Goal: Task Accomplishment & Management: Manage account settings

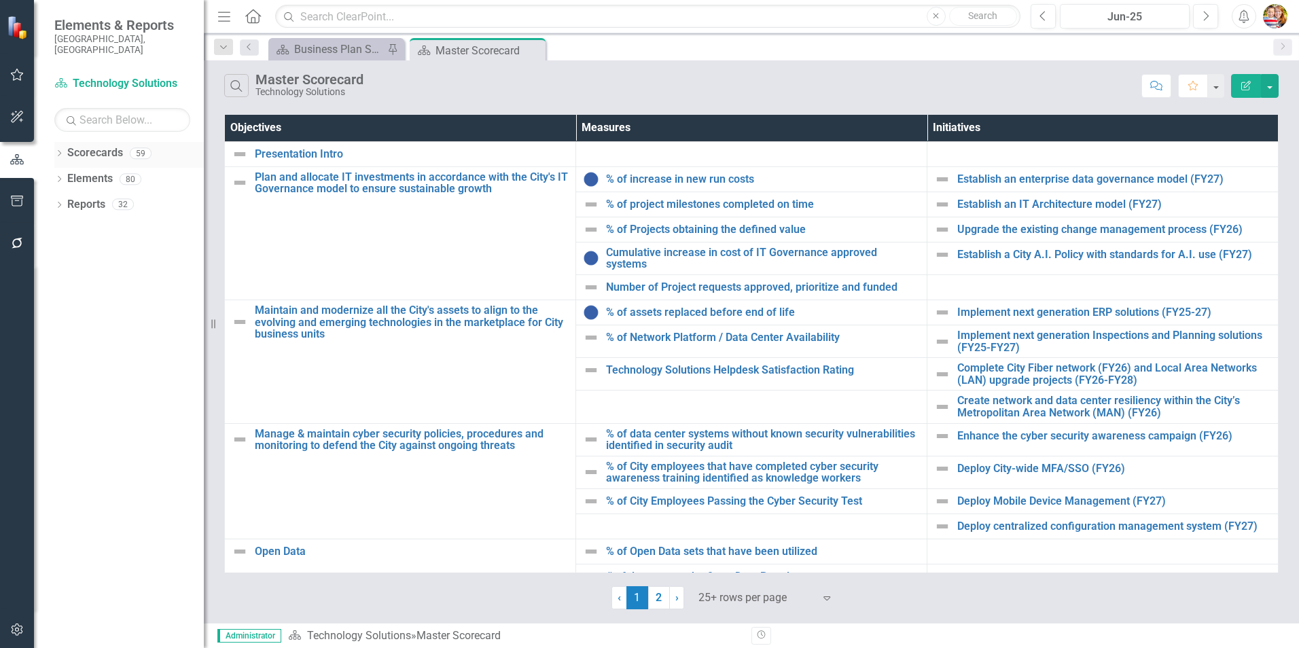
click at [99, 145] on link "Scorecards" at bounding box center [95, 153] width 56 height 16
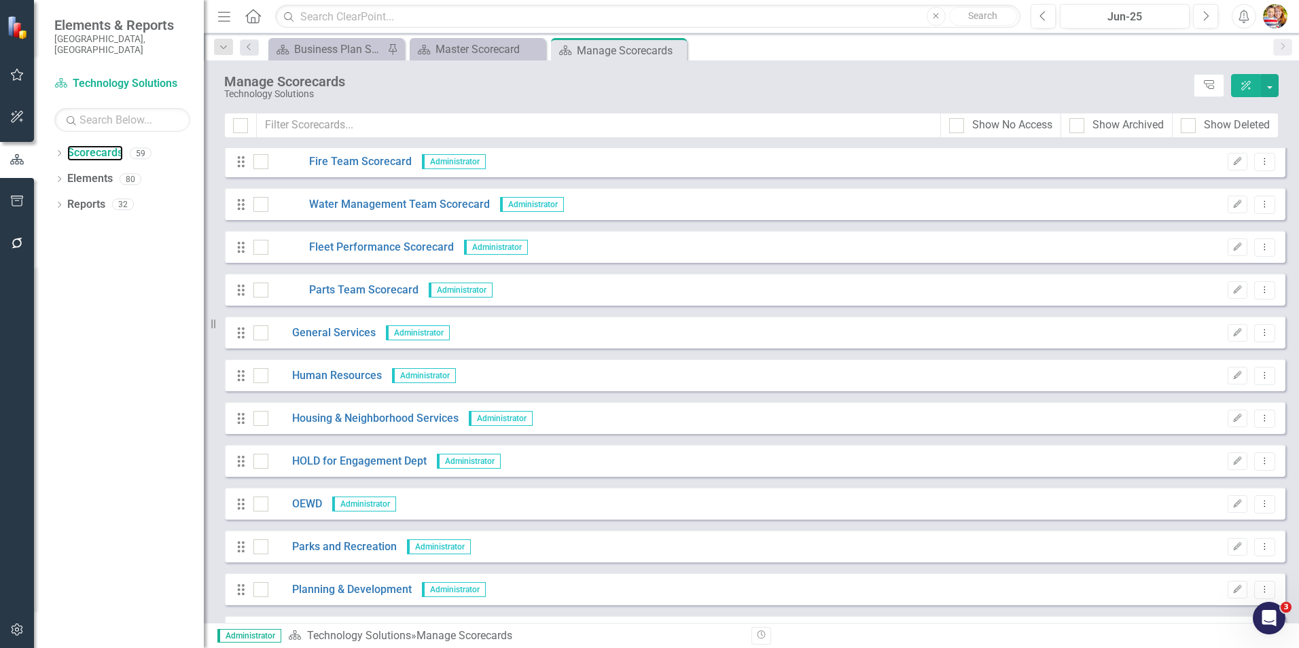
scroll to position [747, 0]
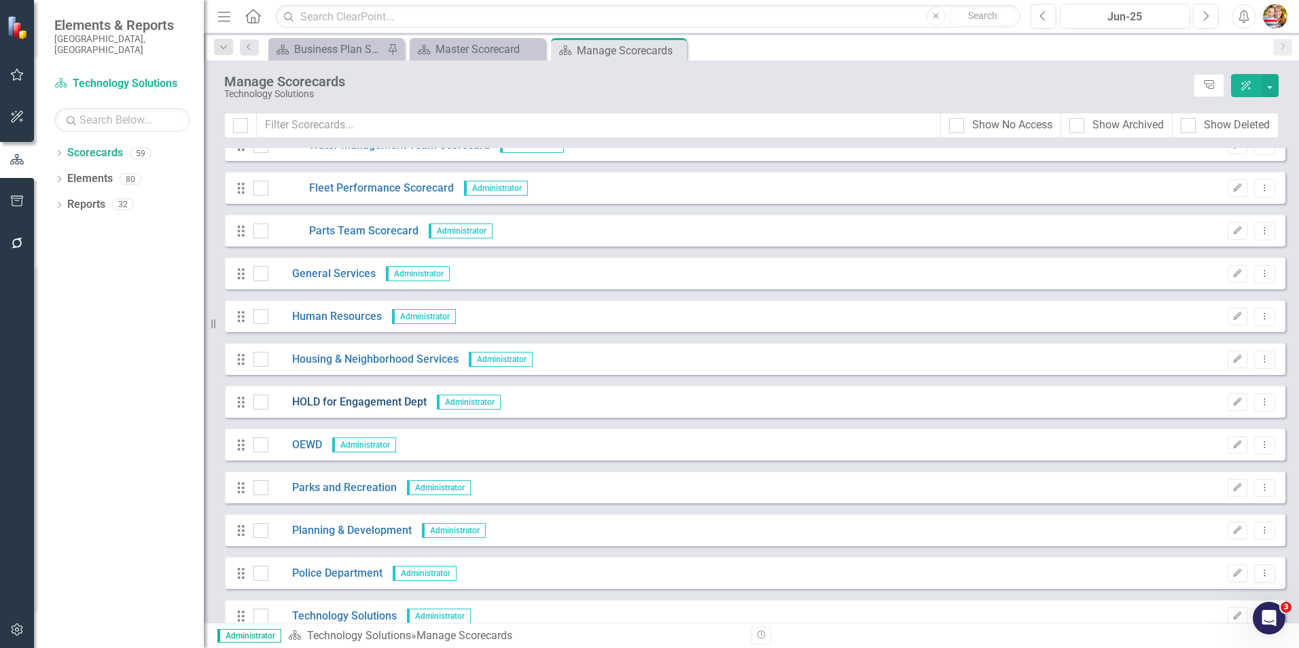
click at [330, 398] on link "HOLD for Engagement Dept" at bounding box center [347, 403] width 158 height 16
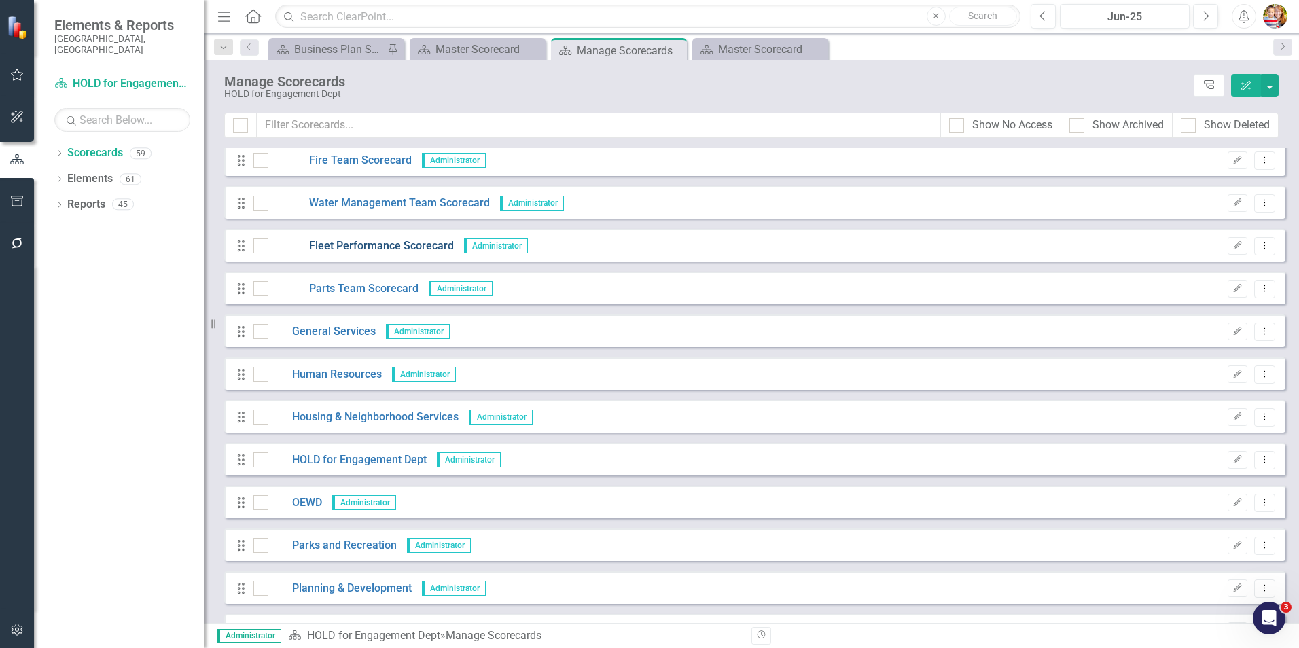
scroll to position [747, 0]
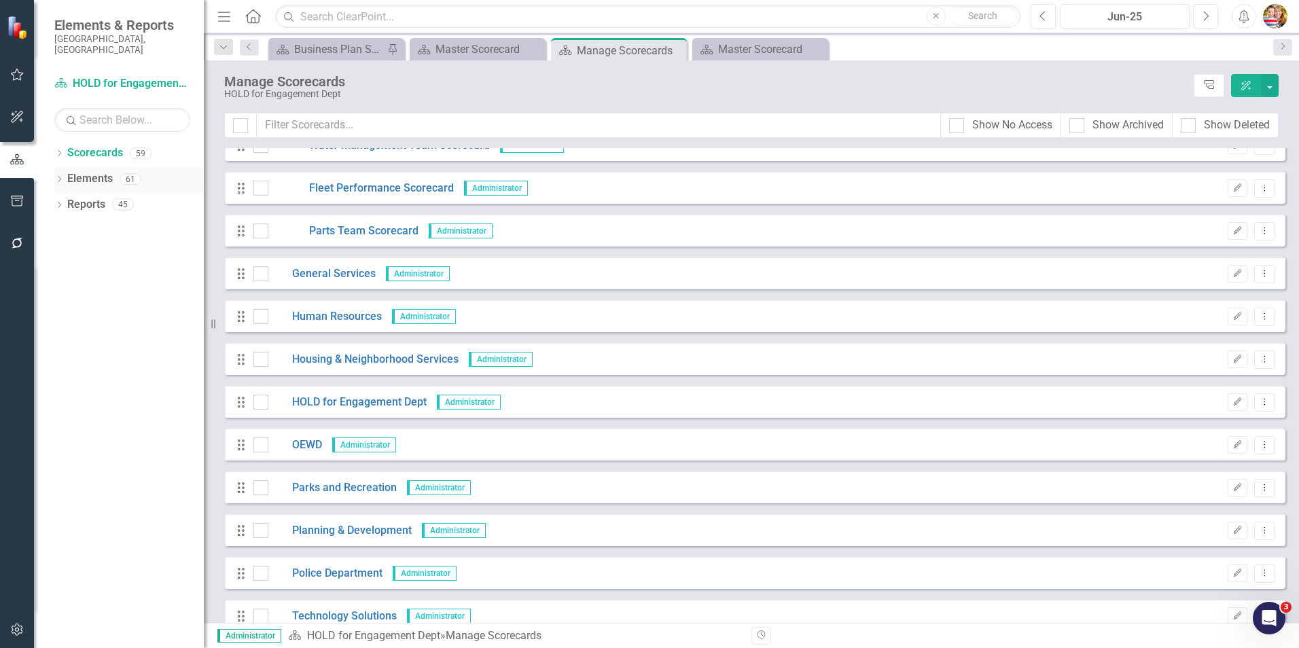
click at [90, 171] on link "Elements" at bounding box center [90, 179] width 46 height 16
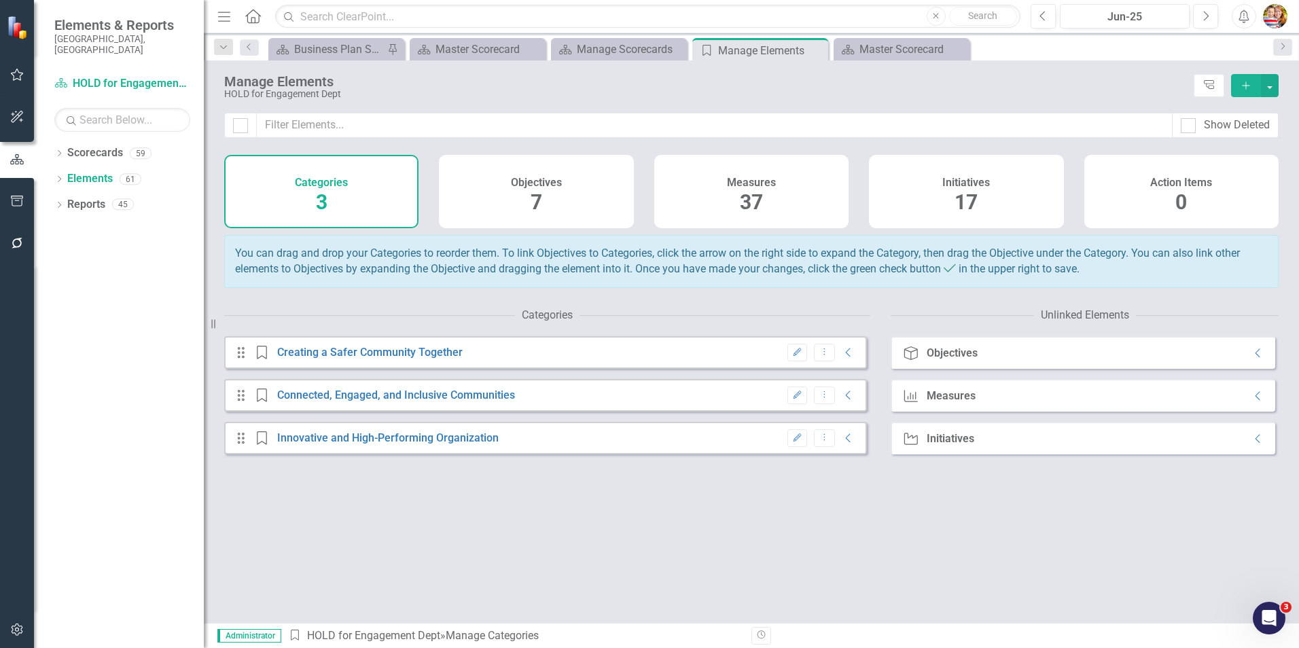
click at [1246, 88] on icon "Add" at bounding box center [1246, 86] width 12 height 10
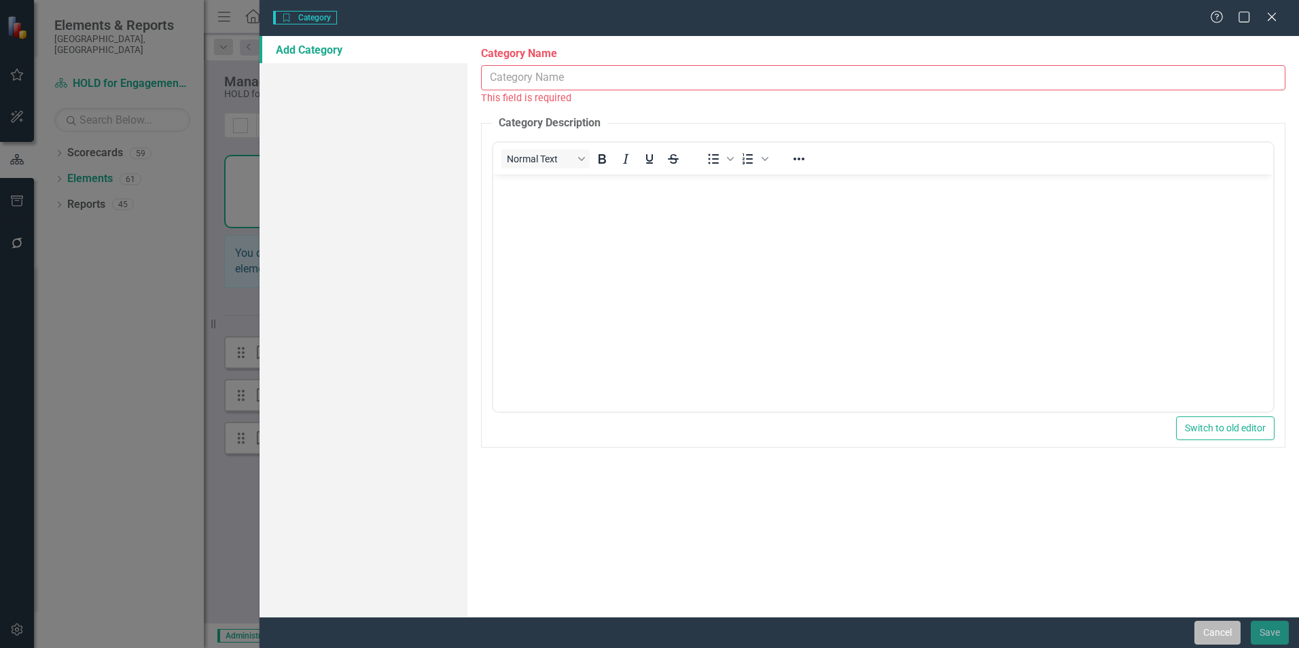
click at [1220, 629] on button "Cancel" at bounding box center [1218, 633] width 46 height 24
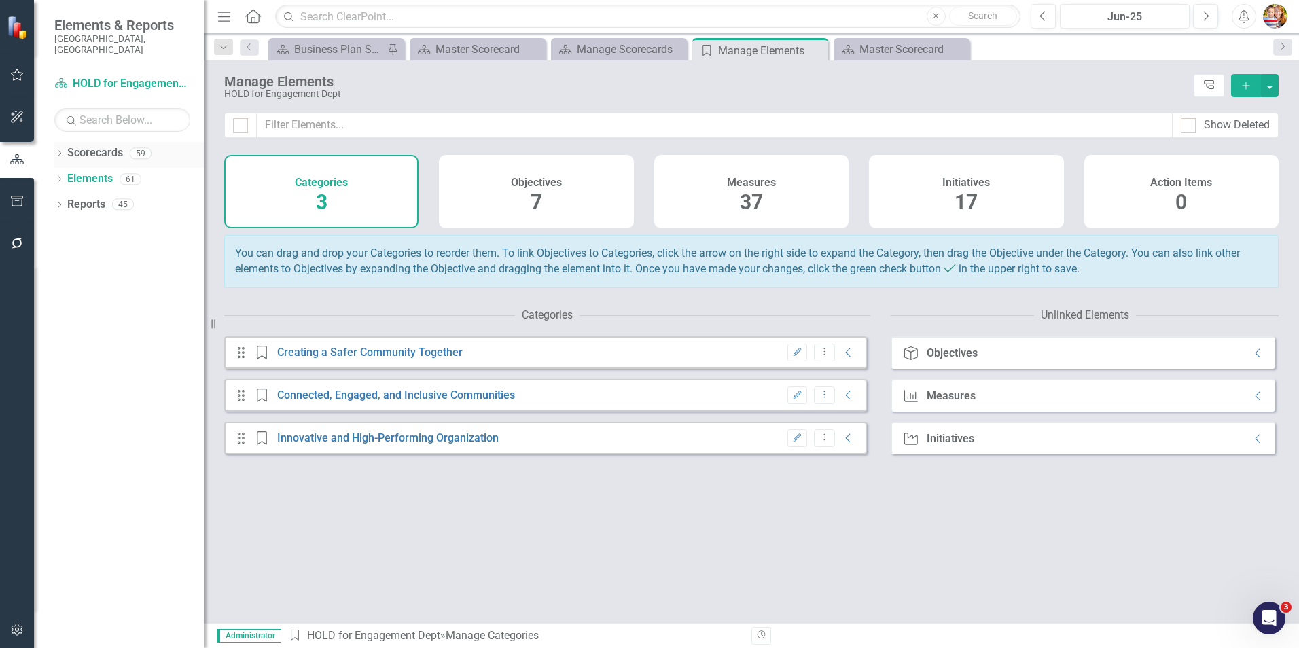
click at [88, 145] on link "Scorecards" at bounding box center [95, 153] width 56 height 16
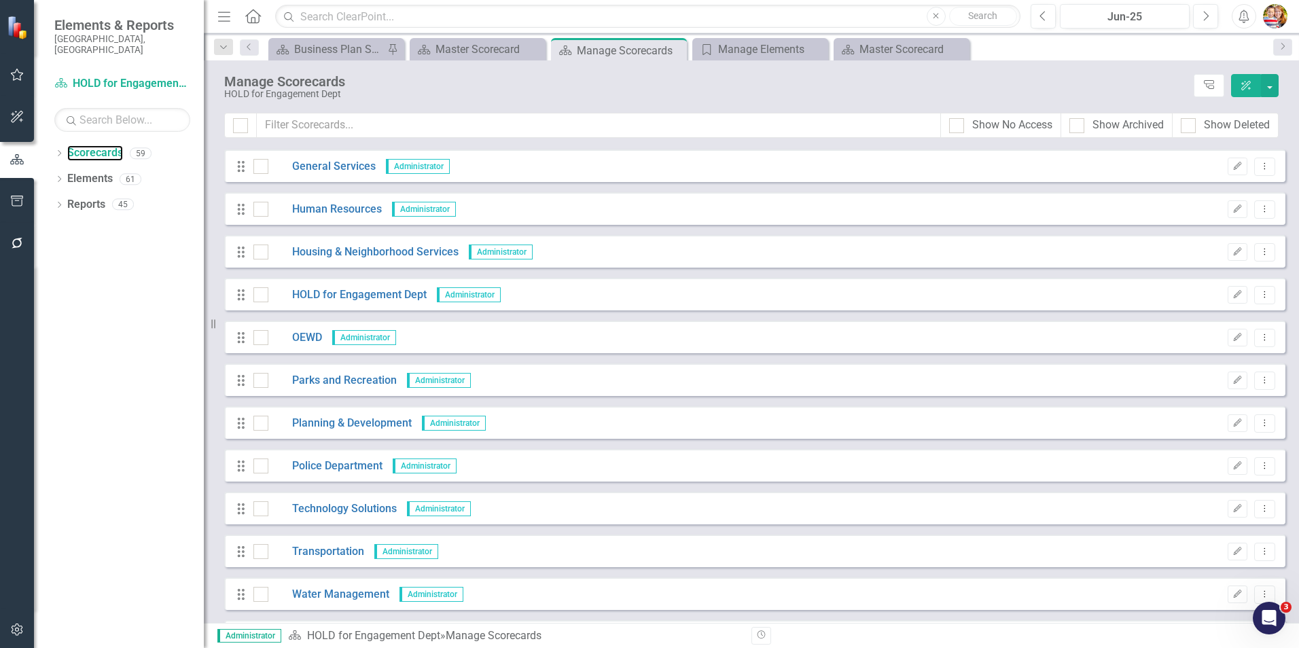
scroll to position [951, 0]
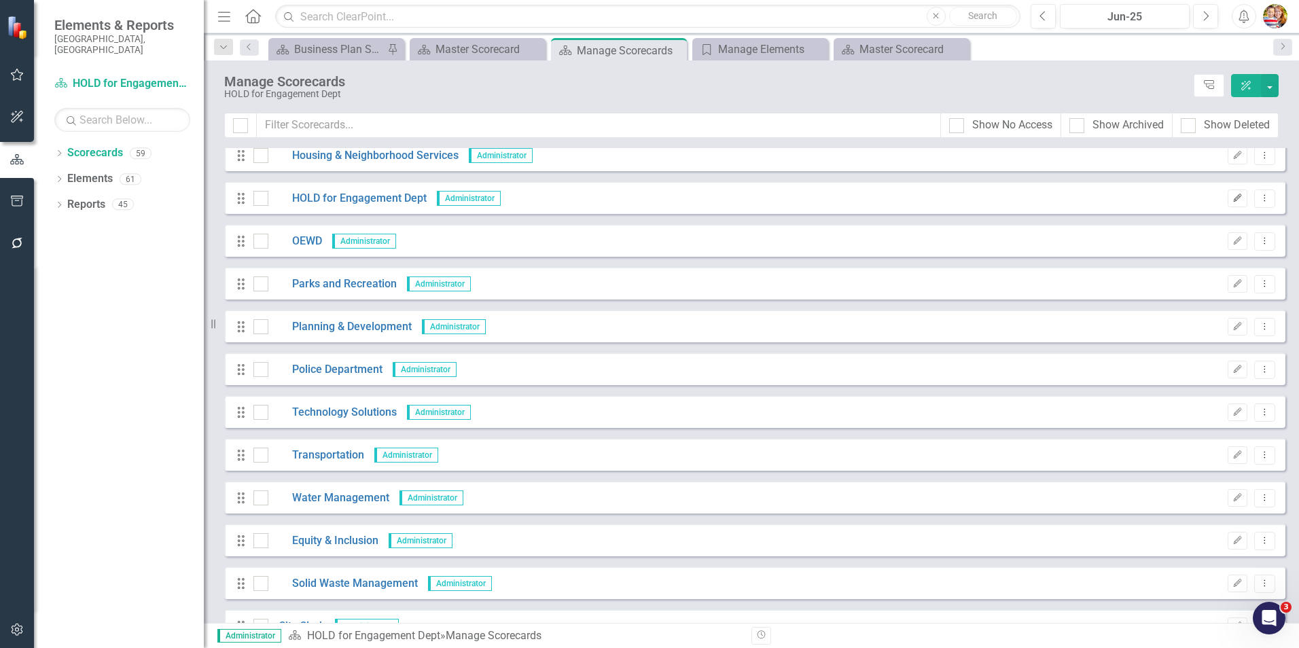
click at [1232, 202] on button "Edit" at bounding box center [1238, 199] width 20 height 18
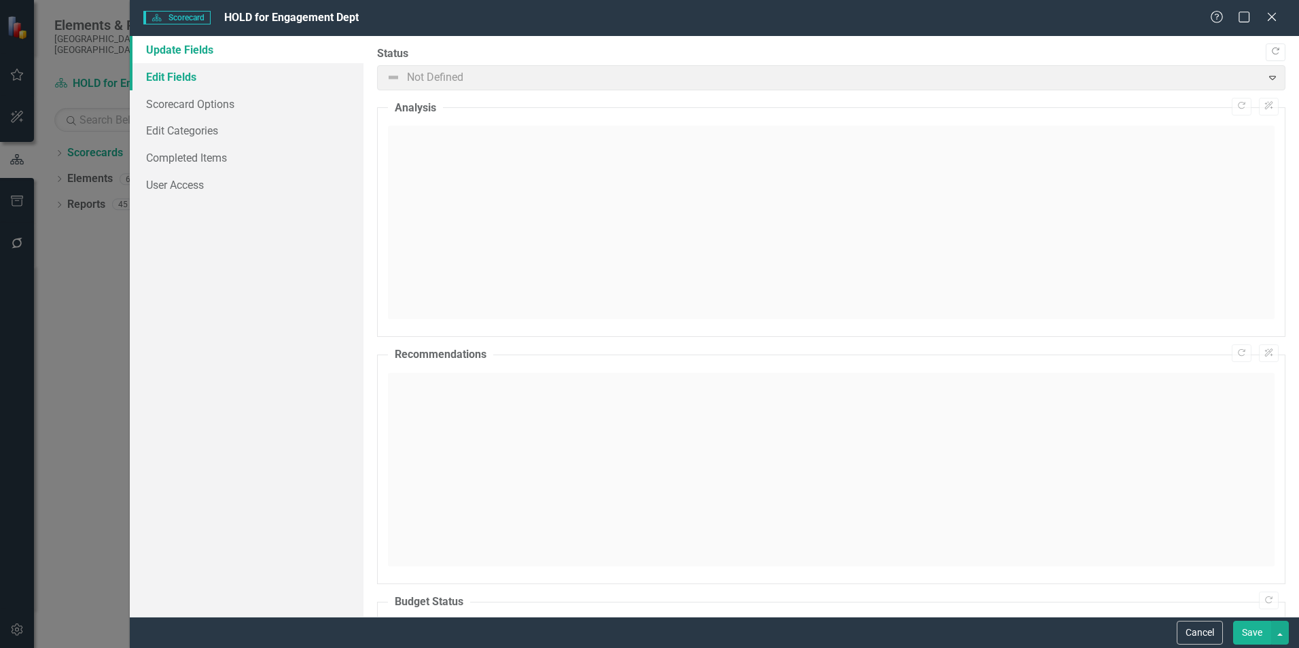
click at [175, 77] on link "Edit Fields" at bounding box center [247, 76] width 234 height 27
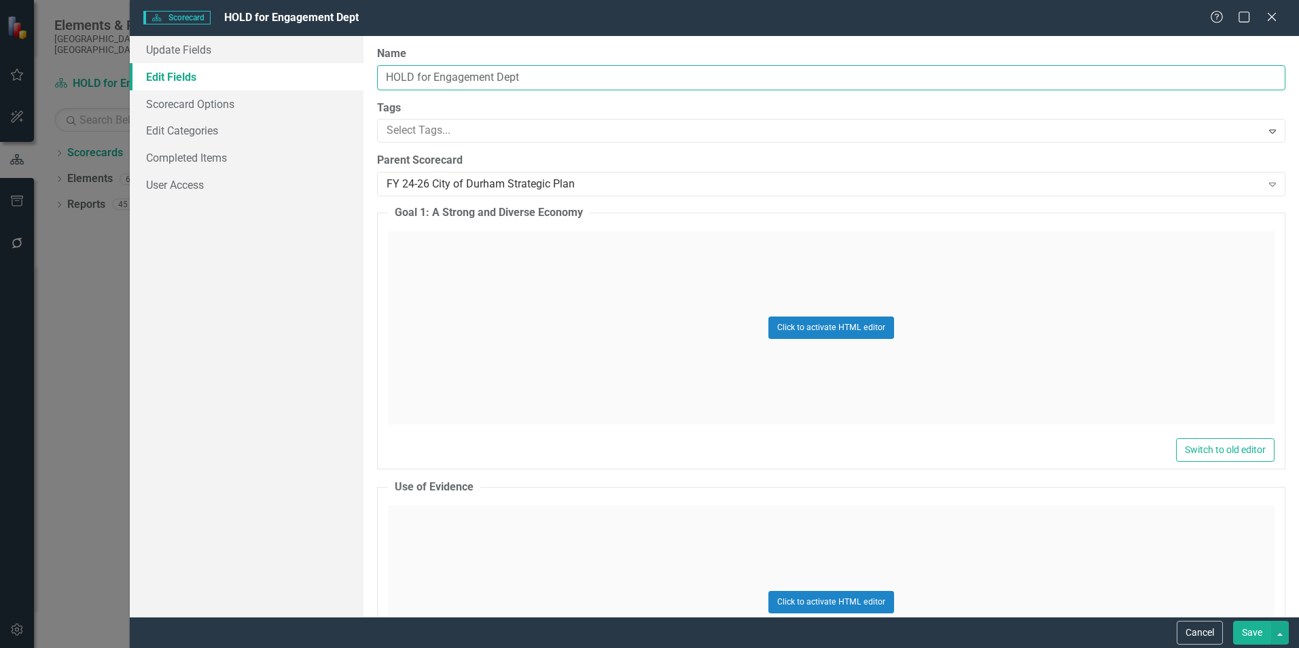
drag, startPoint x: 542, startPoint y: 77, endPoint x: 379, endPoint y: 76, distance: 163.1
click at [379, 76] on input "HOLD for Engagement Dept" at bounding box center [831, 77] width 909 height 25
paste input "Community Partnerships & Engagement Departmen"
click at [386, 75] on input "Community Partnerships & Engagement Department" at bounding box center [831, 77] width 909 height 25
drag, startPoint x: 581, startPoint y: 75, endPoint x: 727, endPoint y: 77, distance: 146.1
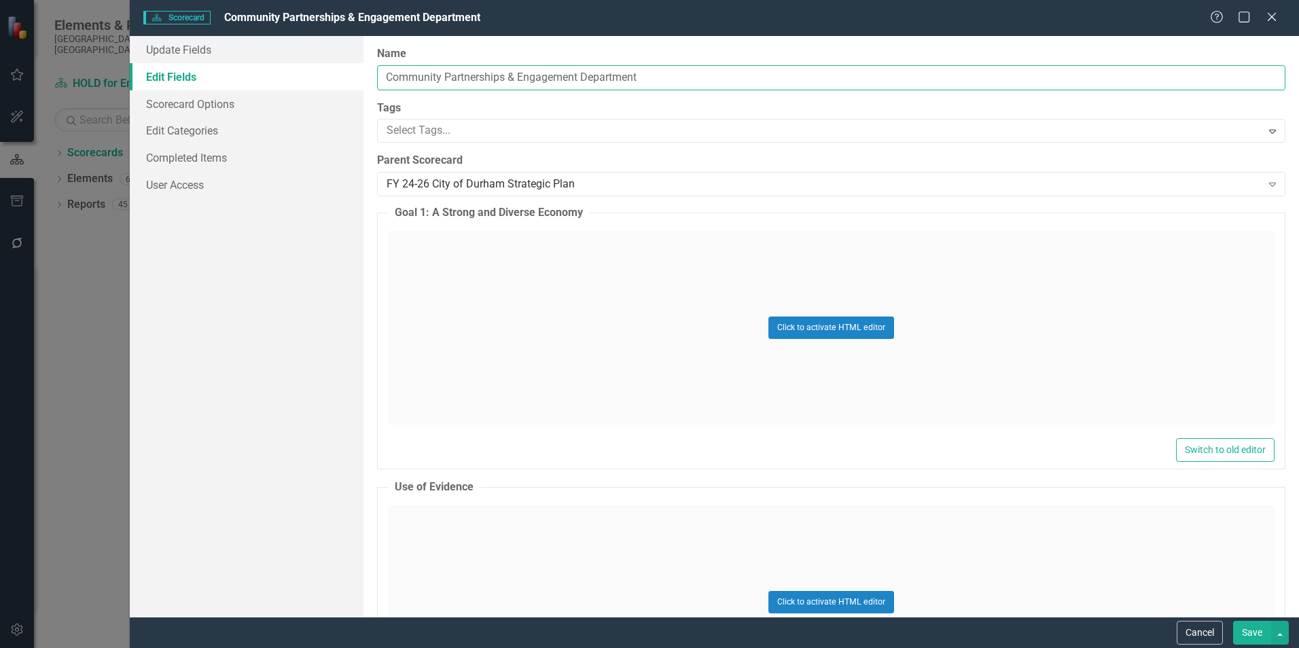
click at [727, 77] on input "Community Partnerships & Engagement Department" at bounding box center [831, 77] width 909 height 25
type input "Community Partnerships & Engagement"
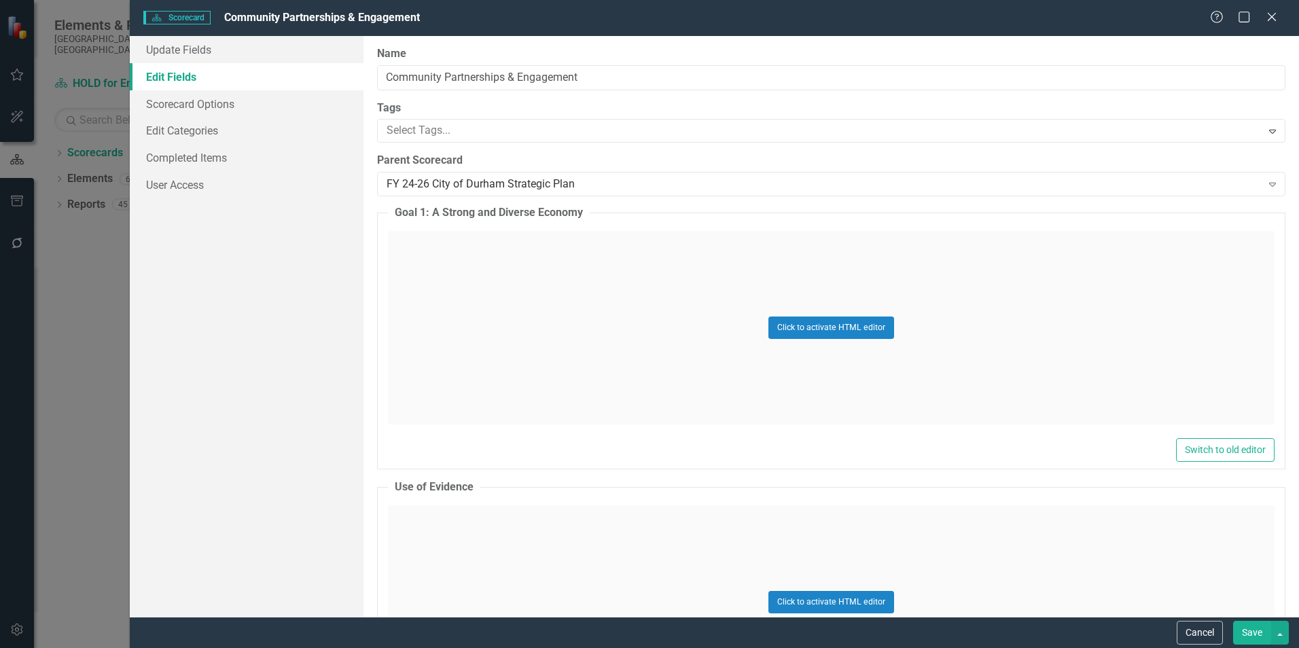
click at [1249, 633] on button "Save" at bounding box center [1252, 633] width 38 height 24
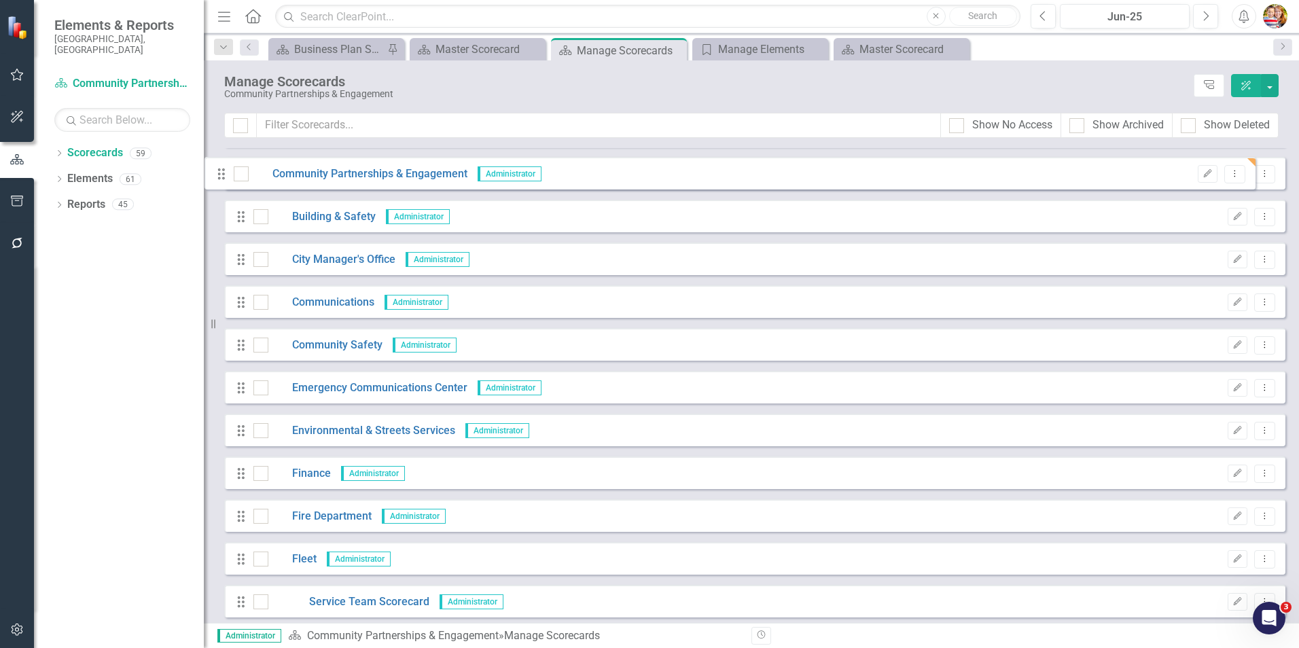
scroll to position [0, 0]
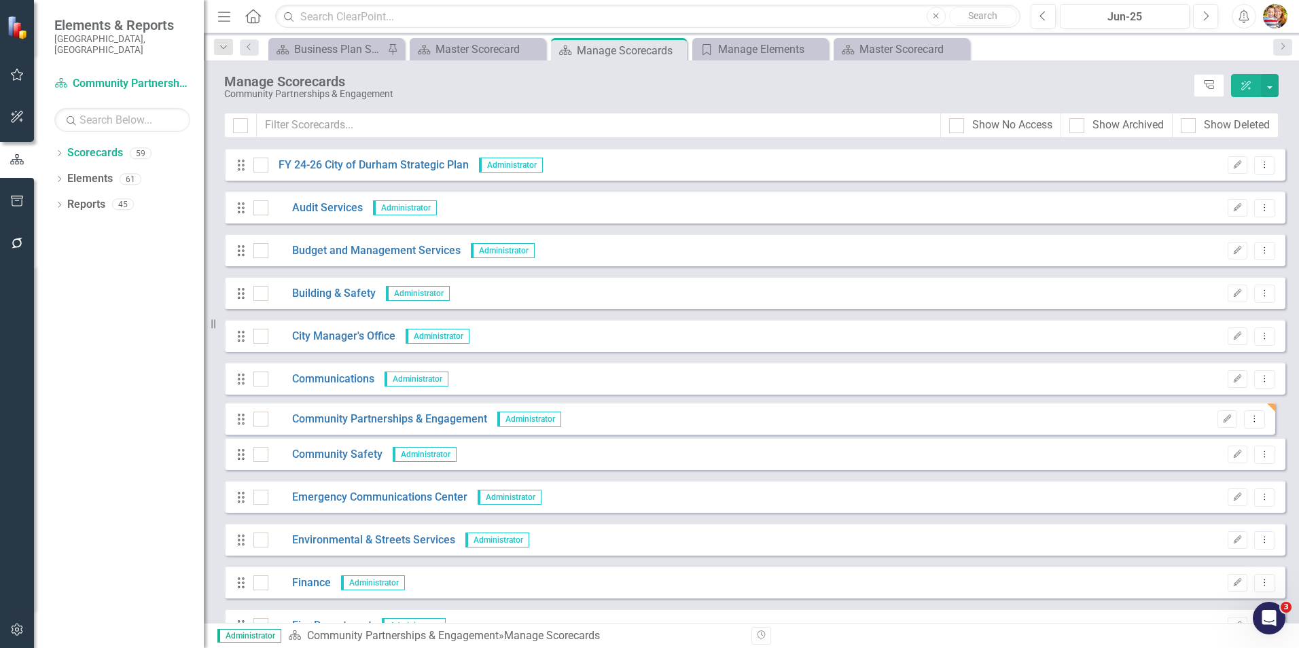
drag, startPoint x: 241, startPoint y: 201, endPoint x: 244, endPoint y: 417, distance: 216.1
